Goal: Information Seeking & Learning: Check status

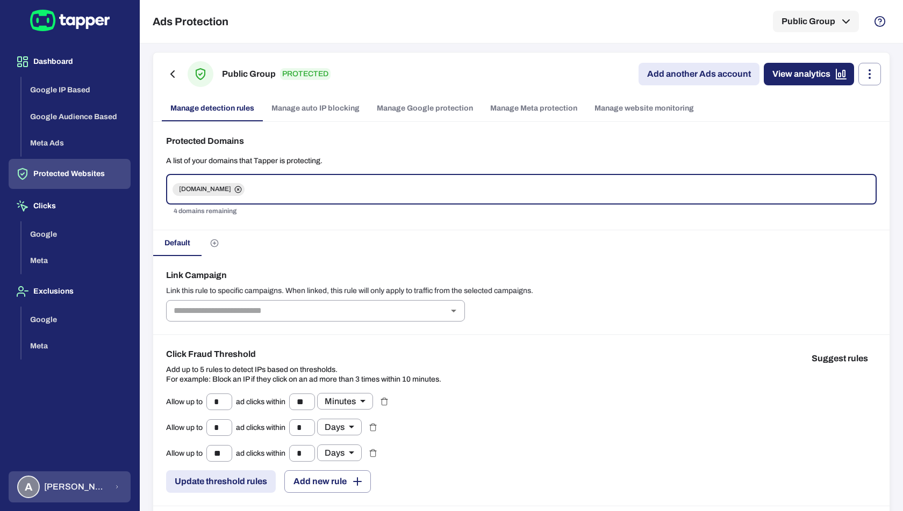
click at [67, 494] on div "A [PERSON_NAME] [PERSON_NAME] Koutsogianni" at bounding box center [62, 487] width 91 height 23
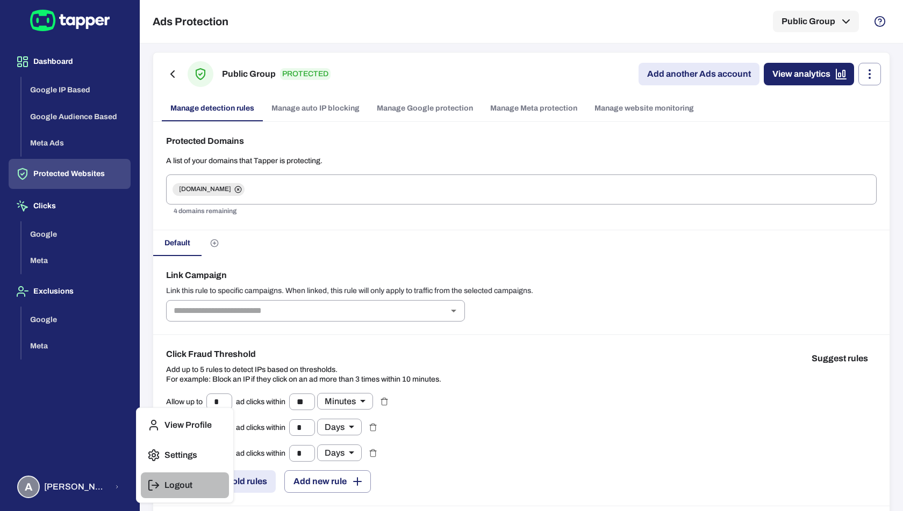
click at [167, 493] on button "Logout" at bounding box center [185, 486] width 88 height 26
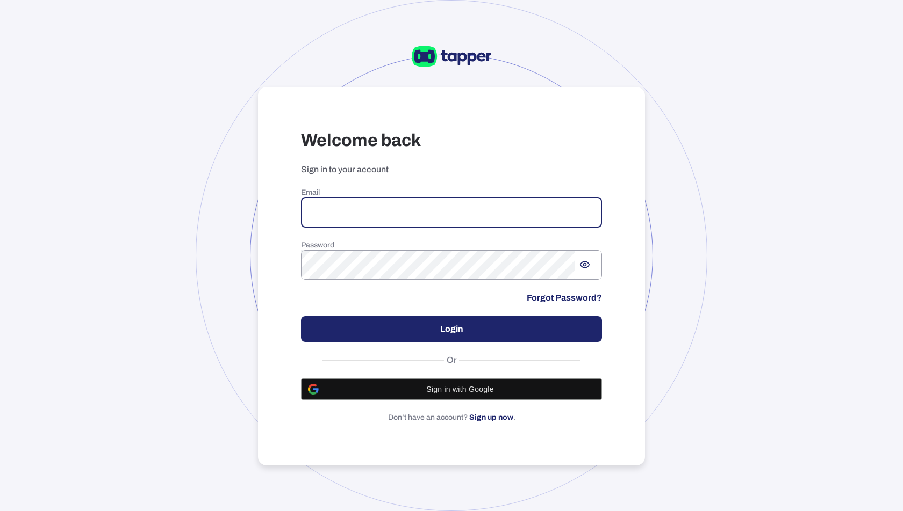
click at [394, 215] on input "email" at bounding box center [451, 213] width 301 height 30
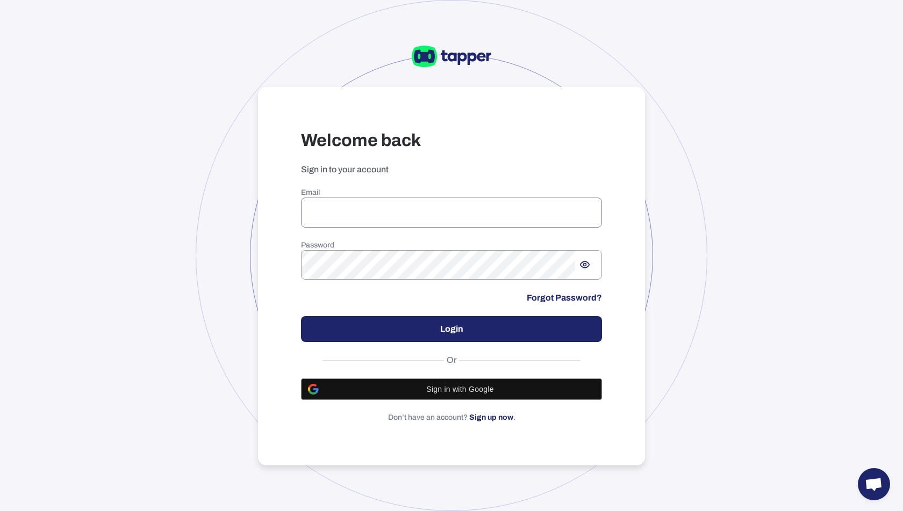
type input "**********"
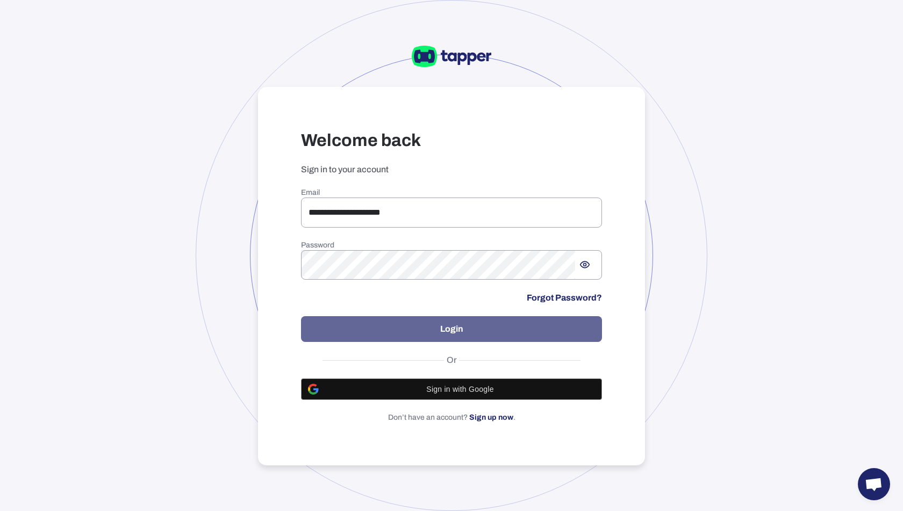
click at [427, 337] on button "Login" at bounding box center [451, 329] width 301 height 26
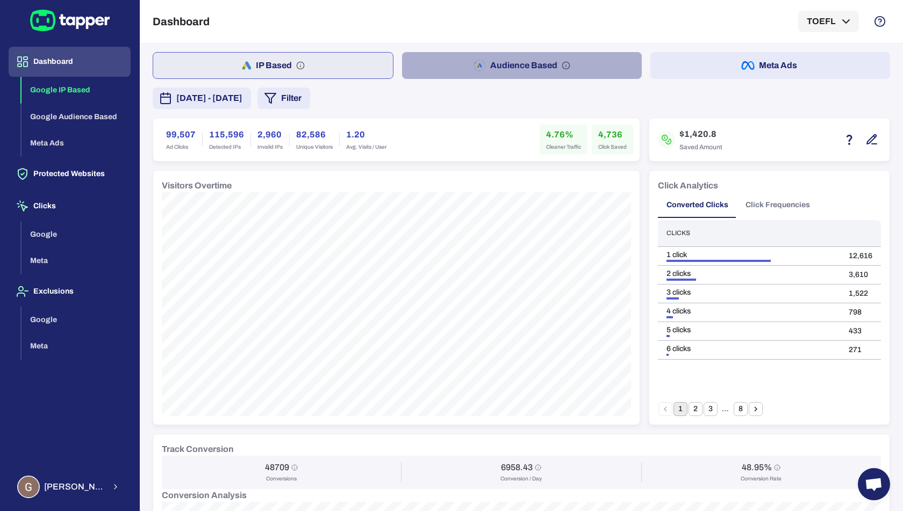
click at [467, 69] on button "Audience Based" at bounding box center [522, 65] width 240 height 27
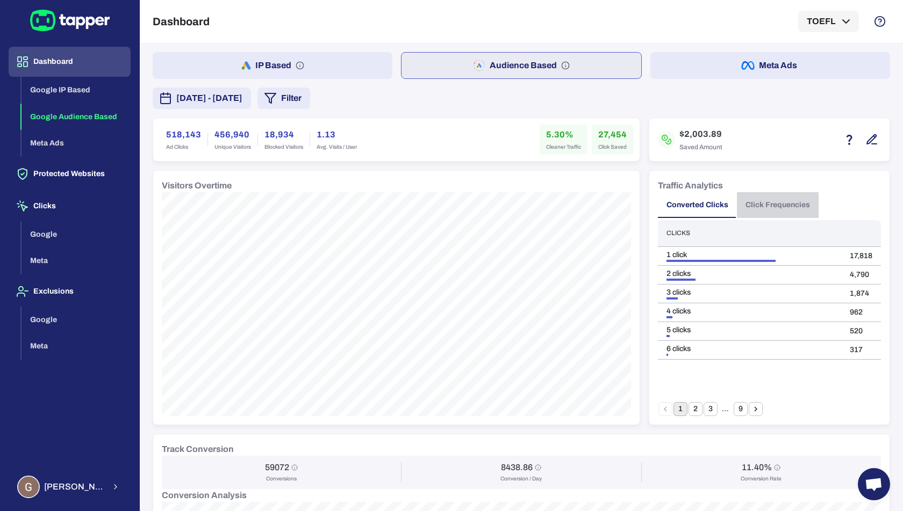
click at [776, 202] on button "Click Frequencies" at bounding box center [778, 205] width 82 height 26
click at [741, 412] on button "6" at bounding box center [740, 409] width 14 height 14
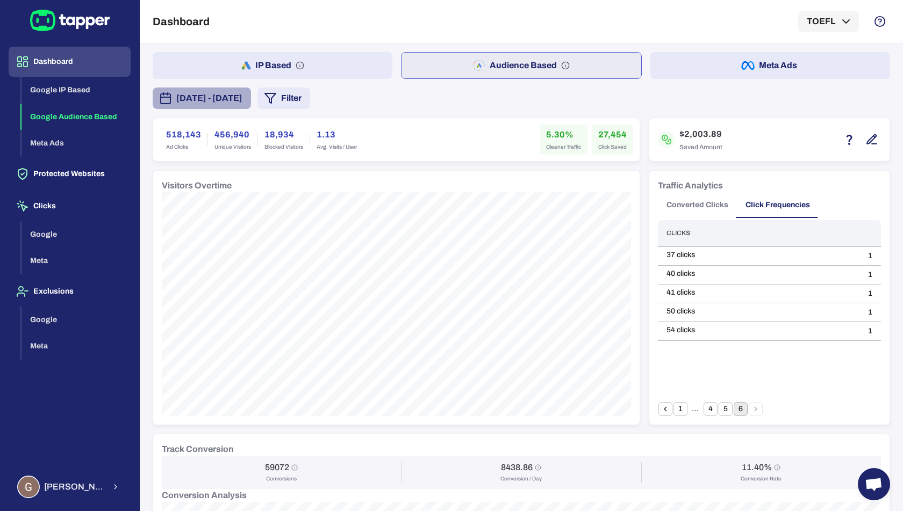
click at [242, 103] on span "September 4, 2025 - September 10, 2025" at bounding box center [209, 98] width 66 height 13
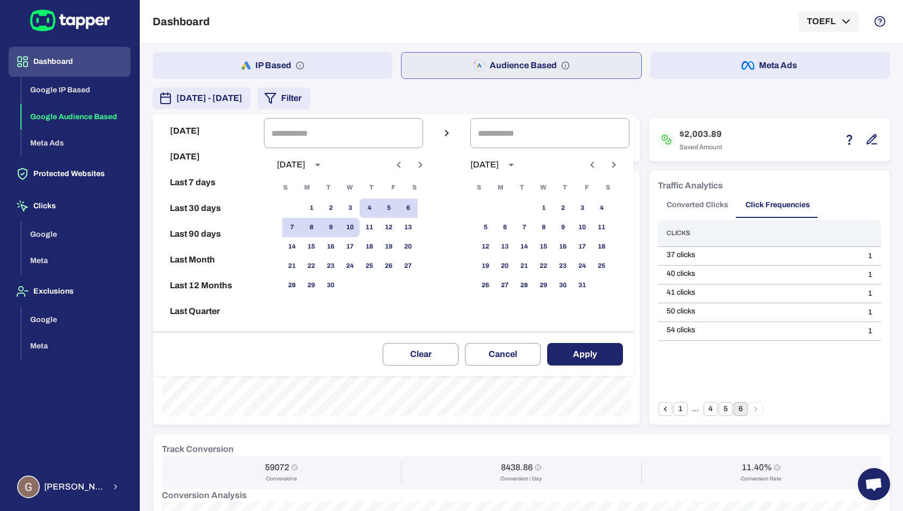
click at [203, 206] on button "Last 30 days" at bounding box center [208, 209] width 103 height 26
type input "**********"
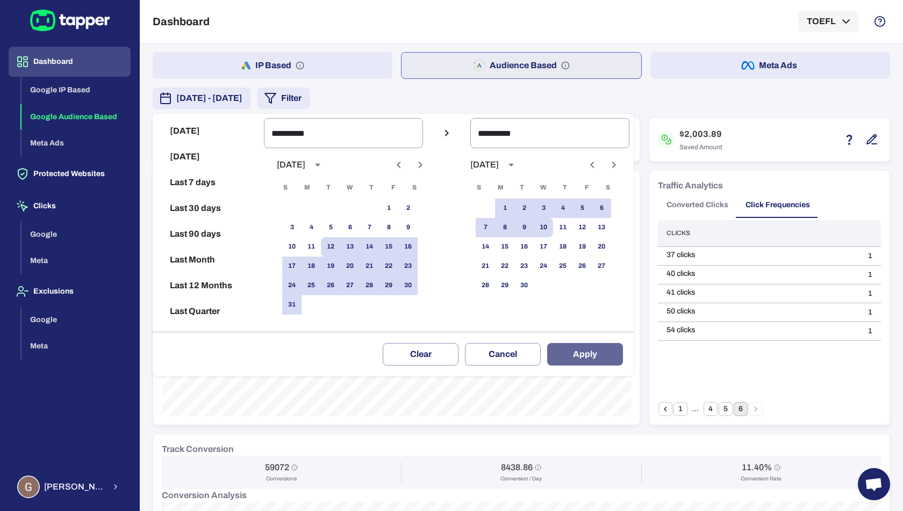
click at [600, 355] on button "Apply" at bounding box center [585, 354] width 76 height 23
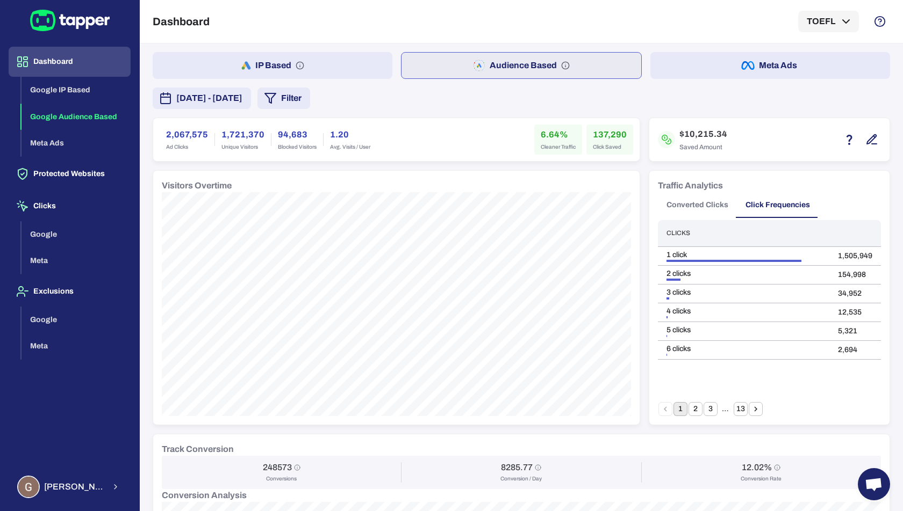
click at [740, 412] on button "13" at bounding box center [740, 409] width 14 height 14
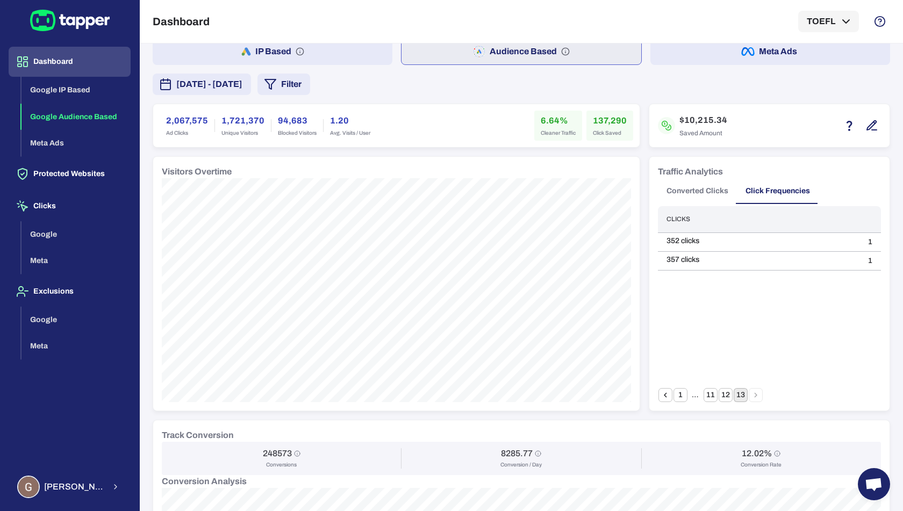
scroll to position [15, 0]
click at [739, 325] on div "Clicks 352 clicks 1 357 clicks 1" at bounding box center [769, 297] width 223 height 182
drag, startPoint x: 664, startPoint y: 253, endPoint x: 684, endPoint y: 253, distance: 20.4
click at [684, 253] on td "357 clicks" at bounding box center [758, 260] width 201 height 19
click at [756, 291] on div "Clicks 352 clicks 1 357 clicks 1" at bounding box center [769, 297] width 223 height 182
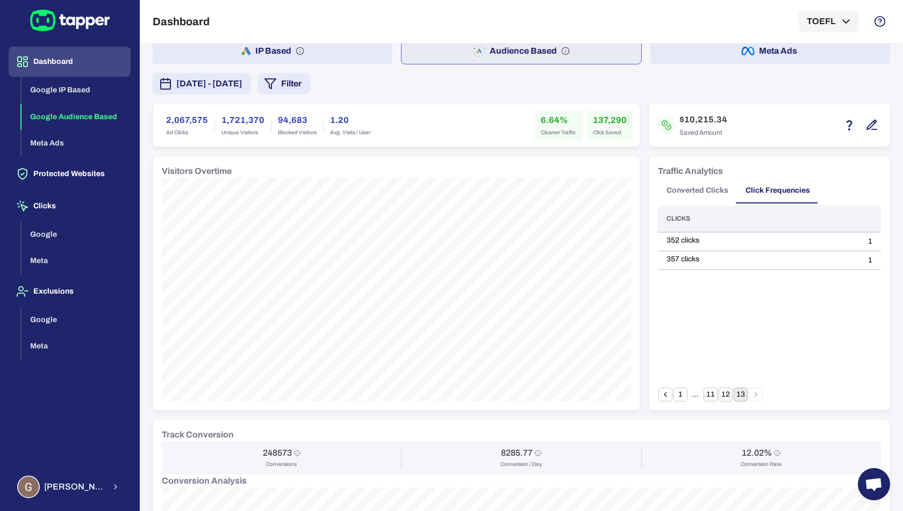
click at [242, 81] on span "August 12, 2025 - September 10, 2025" at bounding box center [209, 83] width 66 height 13
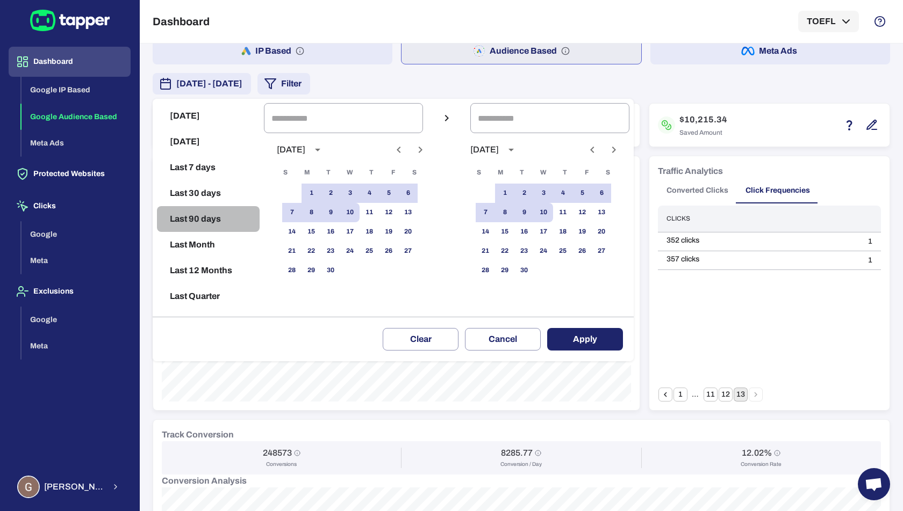
click at [213, 216] on button "Last 90 days" at bounding box center [208, 219] width 103 height 26
type input "**********"
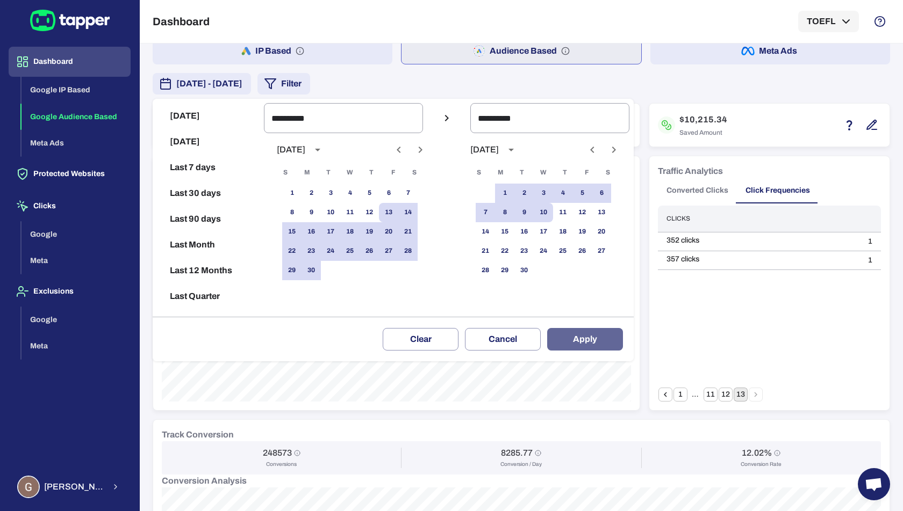
click at [577, 338] on button "Apply" at bounding box center [585, 339] width 76 height 23
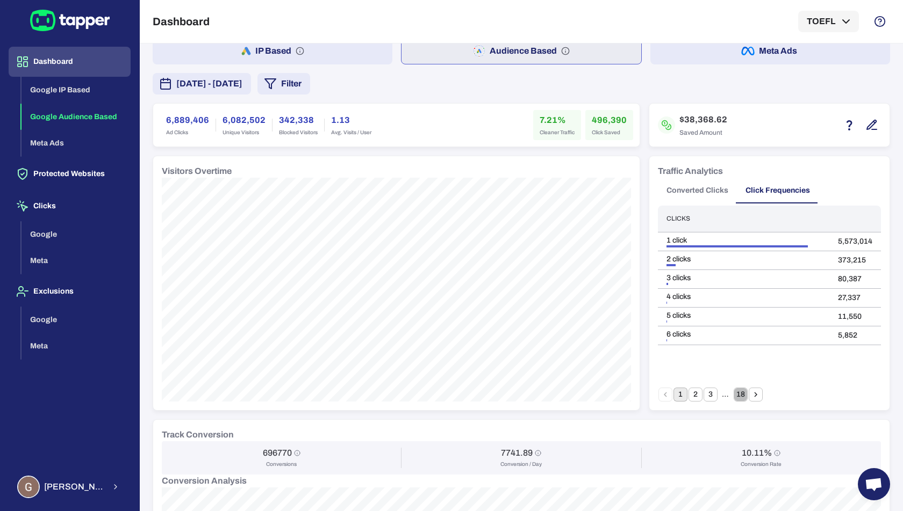
click at [740, 397] on button "18" at bounding box center [740, 395] width 14 height 14
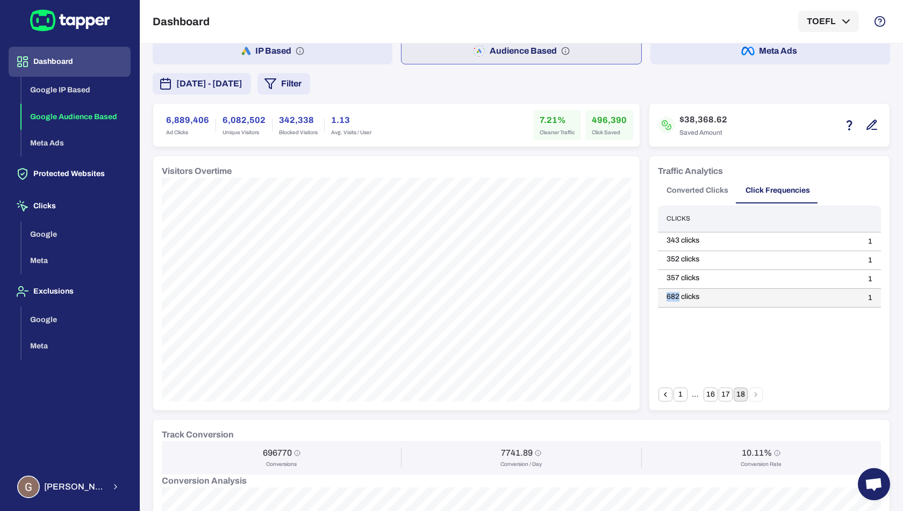
drag, startPoint x: 679, startPoint y: 298, endPoint x: 665, endPoint y: 297, distance: 14.5
click at [665, 297] on td "682 clicks" at bounding box center [758, 298] width 201 height 19
click at [708, 326] on div "Clicks 343 clicks 1 352 clicks 1 357 clicks 1 682 clicks 1" at bounding box center [769, 297] width 223 height 182
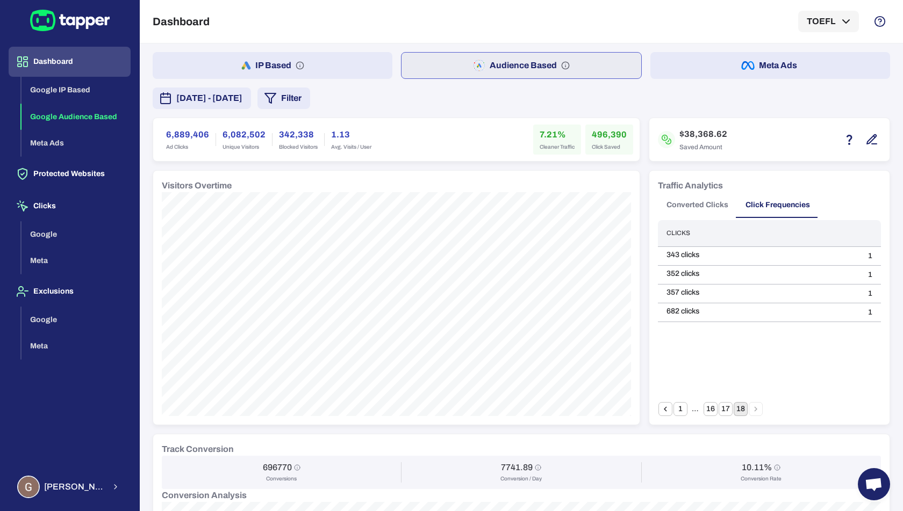
click at [725, 406] on button "17" at bounding box center [725, 409] width 14 height 14
click at [715, 410] on button "16" at bounding box center [710, 409] width 14 height 14
click at [726, 409] on button "17" at bounding box center [725, 409] width 14 height 14
click at [737, 409] on button "18" at bounding box center [740, 409] width 14 height 14
click at [721, 408] on button "17" at bounding box center [725, 409] width 14 height 14
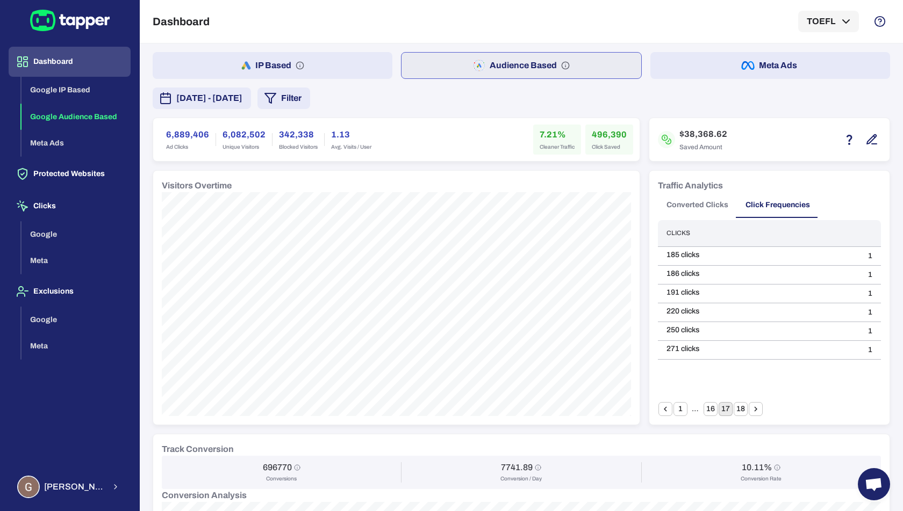
click at [707, 410] on button "16" at bounding box center [710, 409] width 14 height 14
click at [743, 412] on button "18" at bounding box center [740, 409] width 14 height 14
drag, startPoint x: 715, startPoint y: 313, endPoint x: 660, endPoint y: 311, distance: 55.4
click at [660, 311] on td "682 clicks" at bounding box center [758, 312] width 201 height 19
click at [734, 317] on td "682 clicks" at bounding box center [758, 312] width 201 height 19
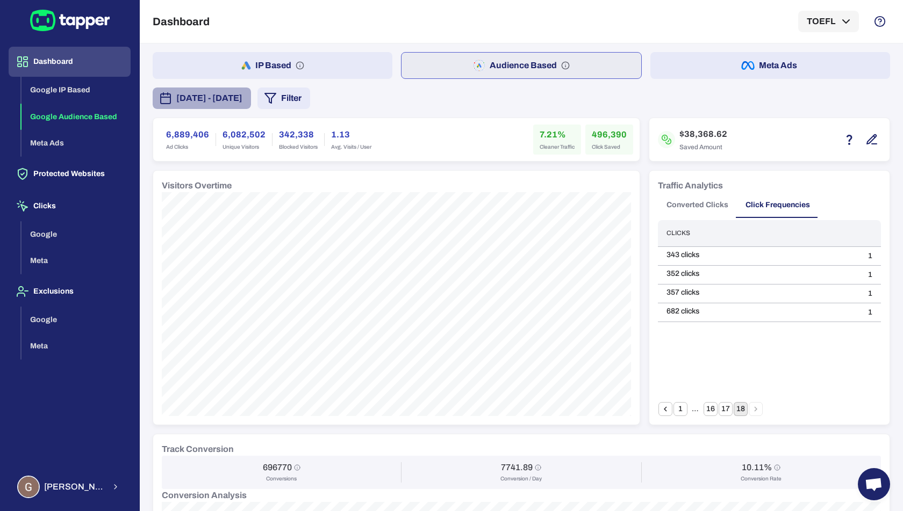
click at [242, 99] on span "June 13, 2025 - September 10, 2025" at bounding box center [209, 98] width 66 height 13
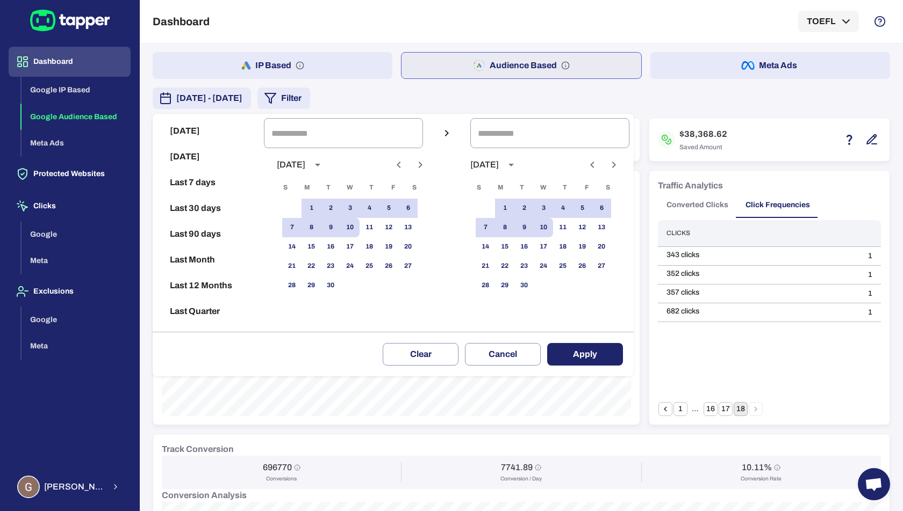
click at [182, 215] on button "Last 30 days" at bounding box center [208, 209] width 103 height 26
type input "**********"
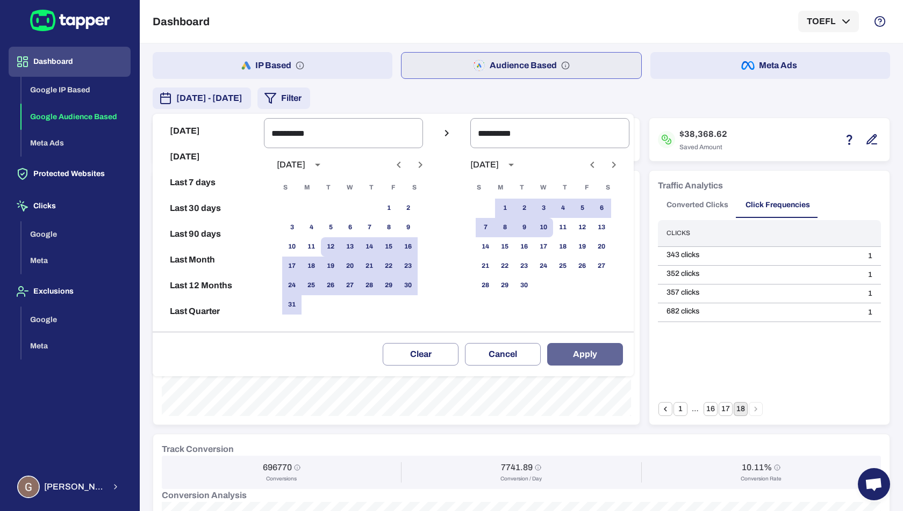
click at [597, 354] on button "Apply" at bounding box center [585, 354] width 76 height 23
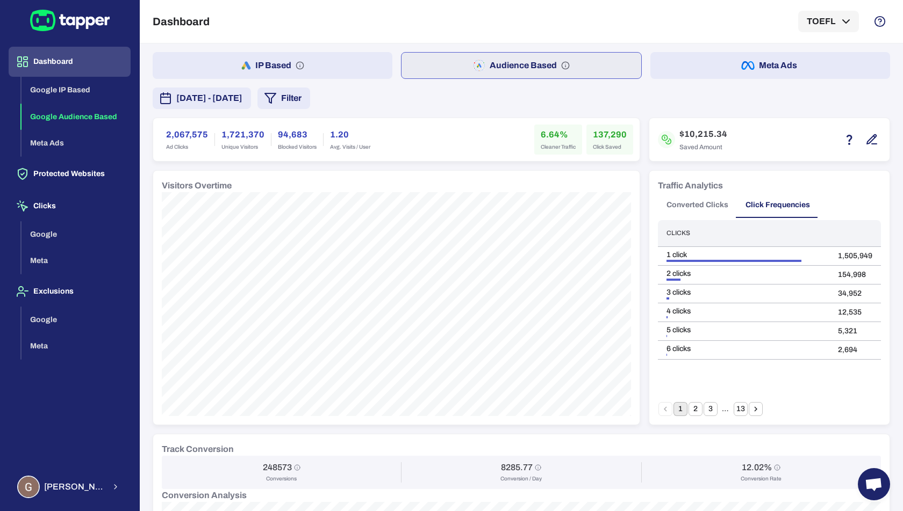
click at [682, 205] on button "Converted Clicks" at bounding box center [697, 205] width 79 height 26
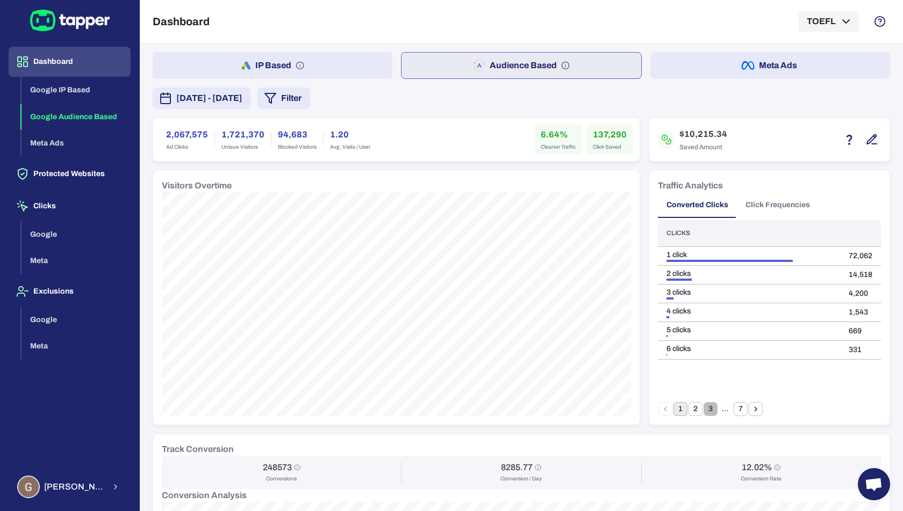
click at [712, 409] on button "3" at bounding box center [710, 409] width 14 height 14
click at [737, 408] on button "7" at bounding box center [740, 409] width 14 height 14
click at [720, 407] on button "6" at bounding box center [725, 409] width 14 height 14
click at [242, 96] on span "August 12, 2025 - September 10, 2025" at bounding box center [209, 98] width 66 height 13
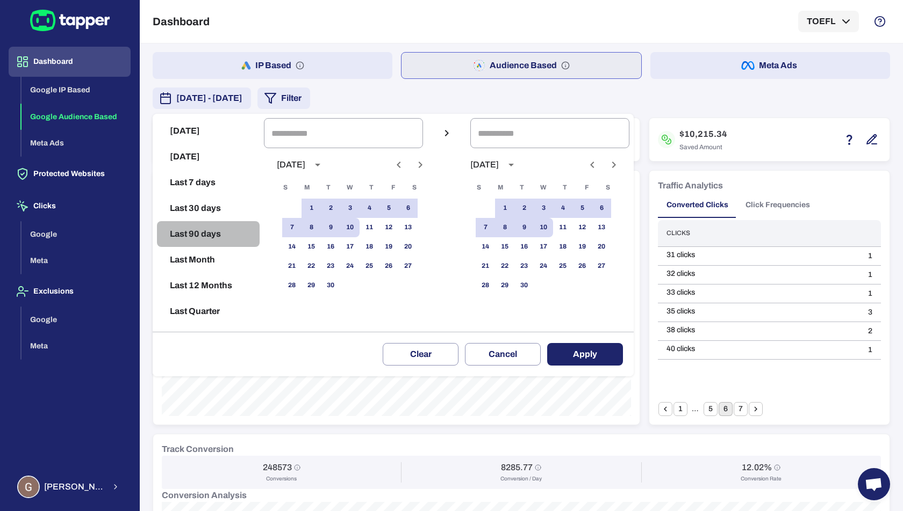
click at [204, 237] on button "Last 90 days" at bounding box center [208, 234] width 103 height 26
type input "**********"
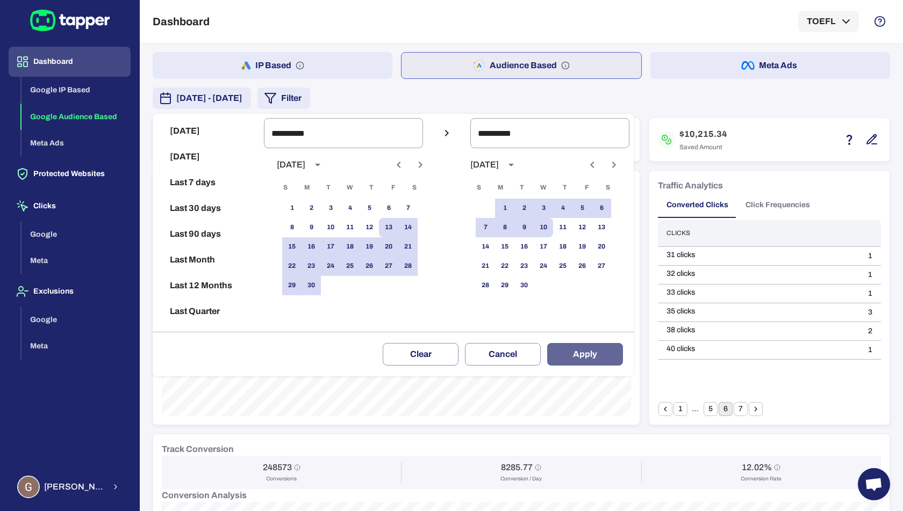
click at [564, 354] on button "Apply" at bounding box center [585, 354] width 76 height 23
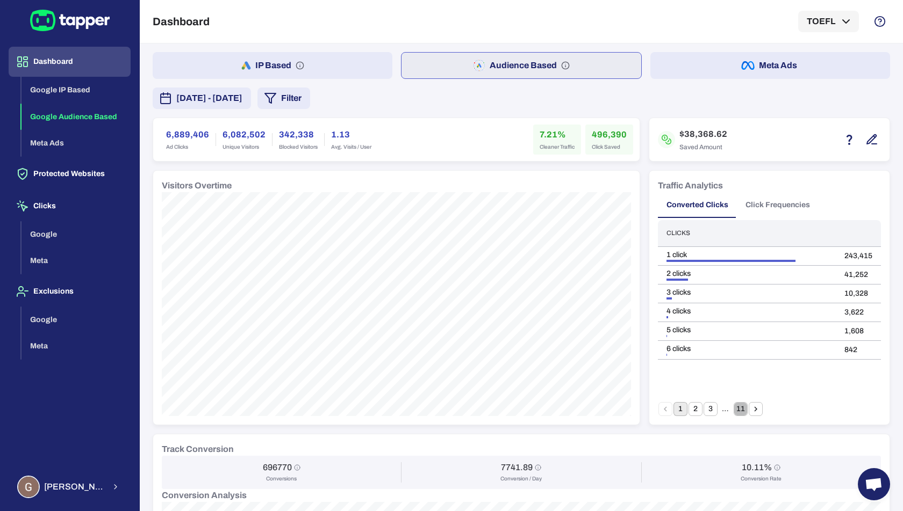
click at [740, 412] on button "11" at bounding box center [740, 409] width 14 height 14
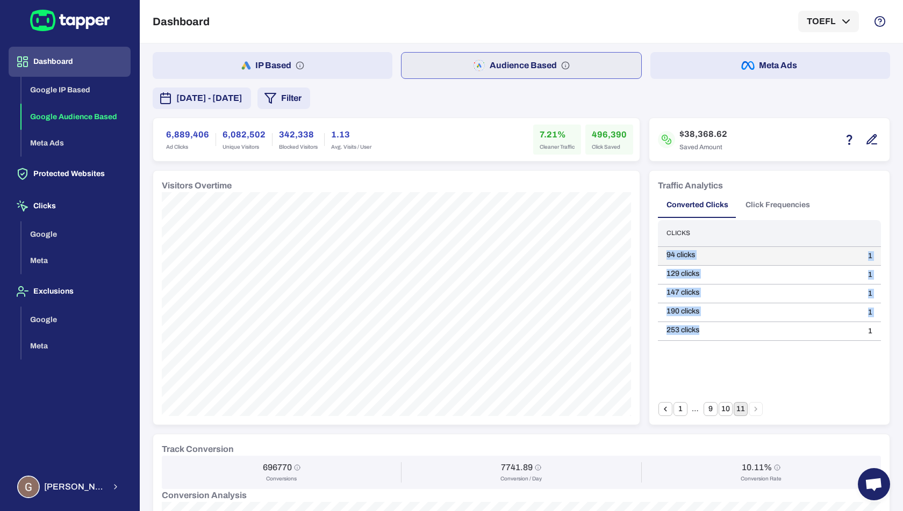
drag, startPoint x: 716, startPoint y: 328, endPoint x: 662, endPoint y: 250, distance: 95.1
click at [662, 250] on tbody "94 clicks 1 129 clicks 1 147 clicks 1 190 clicks 1 253 clicks 1" at bounding box center [769, 294] width 223 height 94
click at [718, 371] on div "Clicks 94 clicks 1 129 clicks 1 147 clicks 1 190 clicks 1 253 clicks 1" at bounding box center [769, 311] width 223 height 182
